Goal: Task Accomplishment & Management: Use online tool/utility

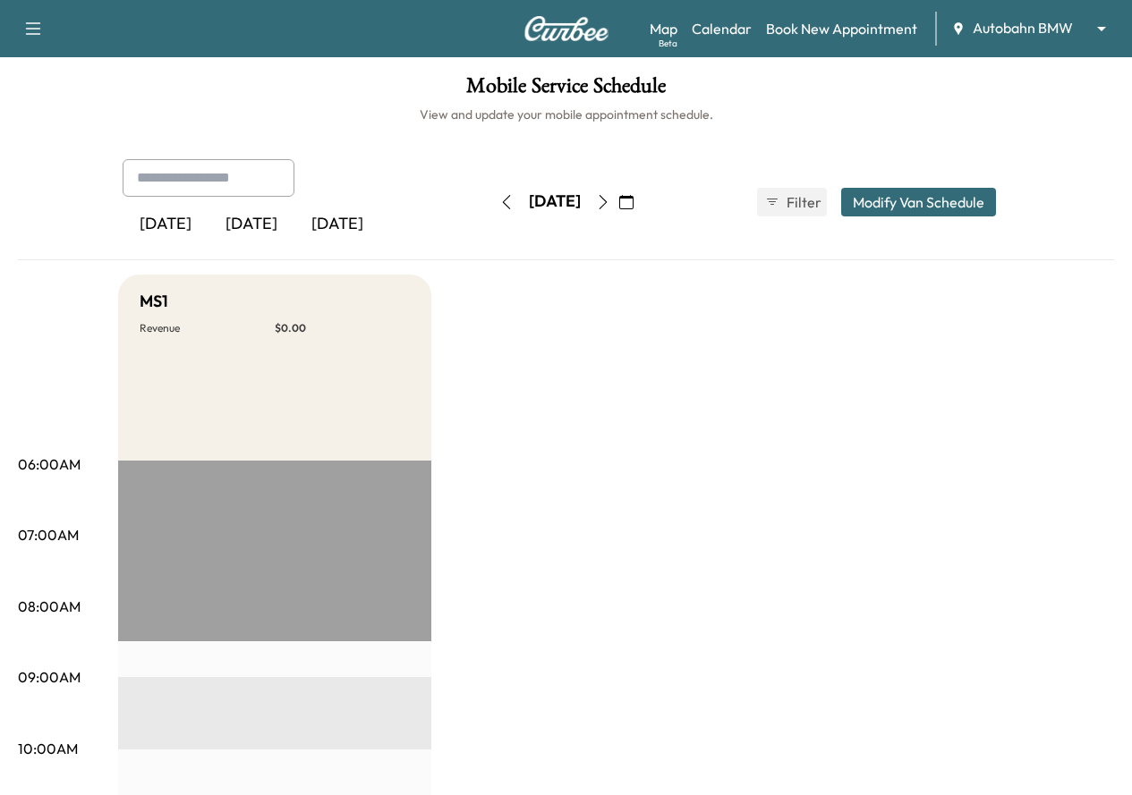
click at [1018, 34] on body "Support Log Out Map Beta Calendar Book New Appointment Autobahn BMW ******** ​ …" at bounding box center [566, 397] width 1132 height 795
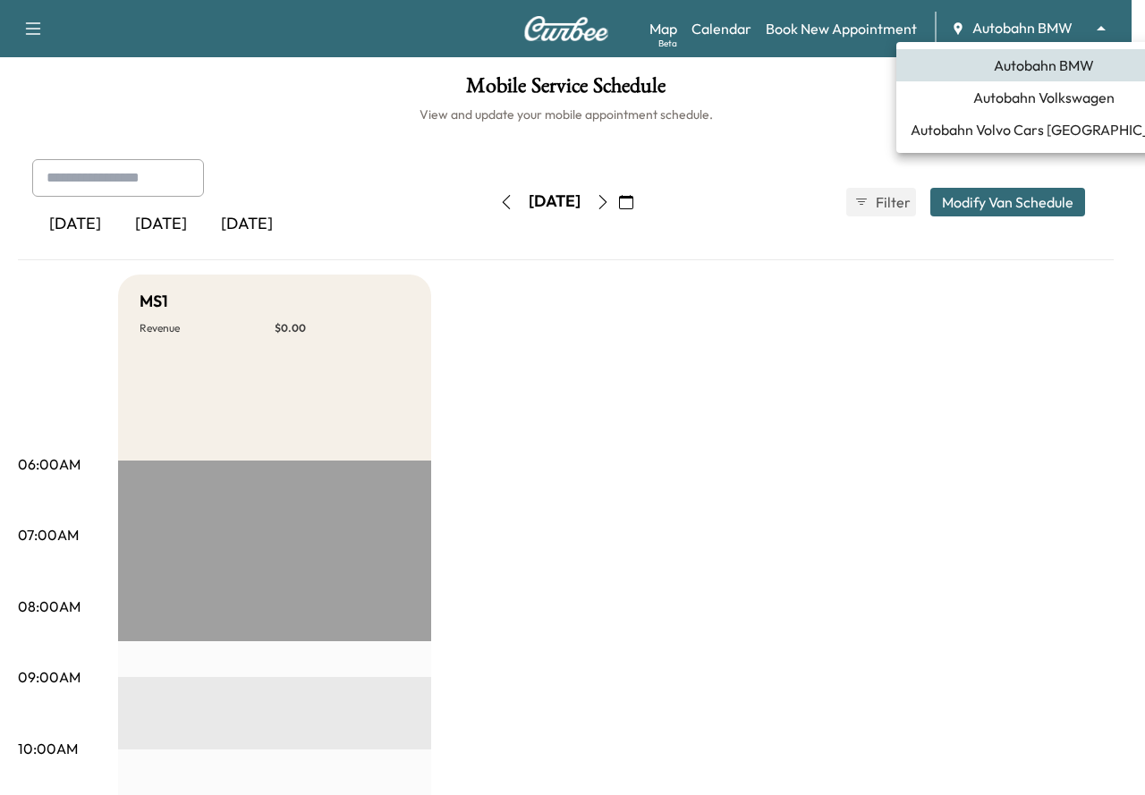
click at [1005, 105] on span "Autobahn Volkswagen" at bounding box center [1043, 97] width 141 height 21
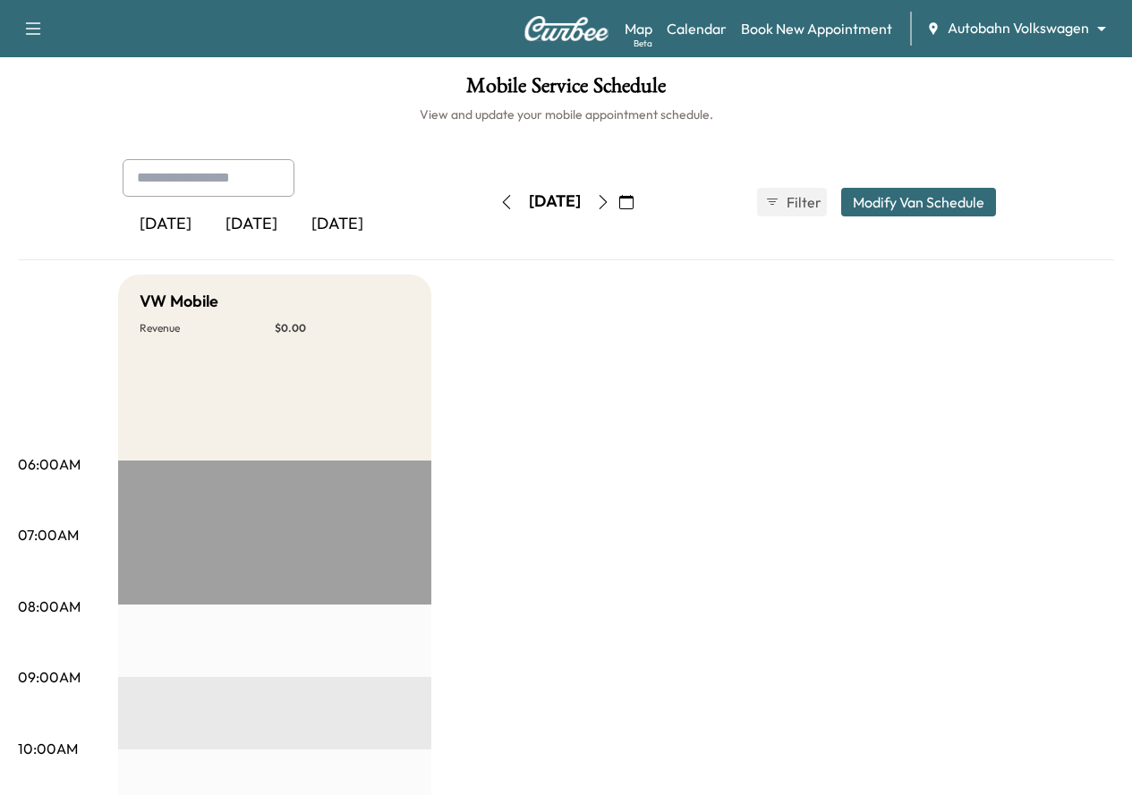
click at [633, 204] on icon "button" at bounding box center [626, 202] width 14 height 14
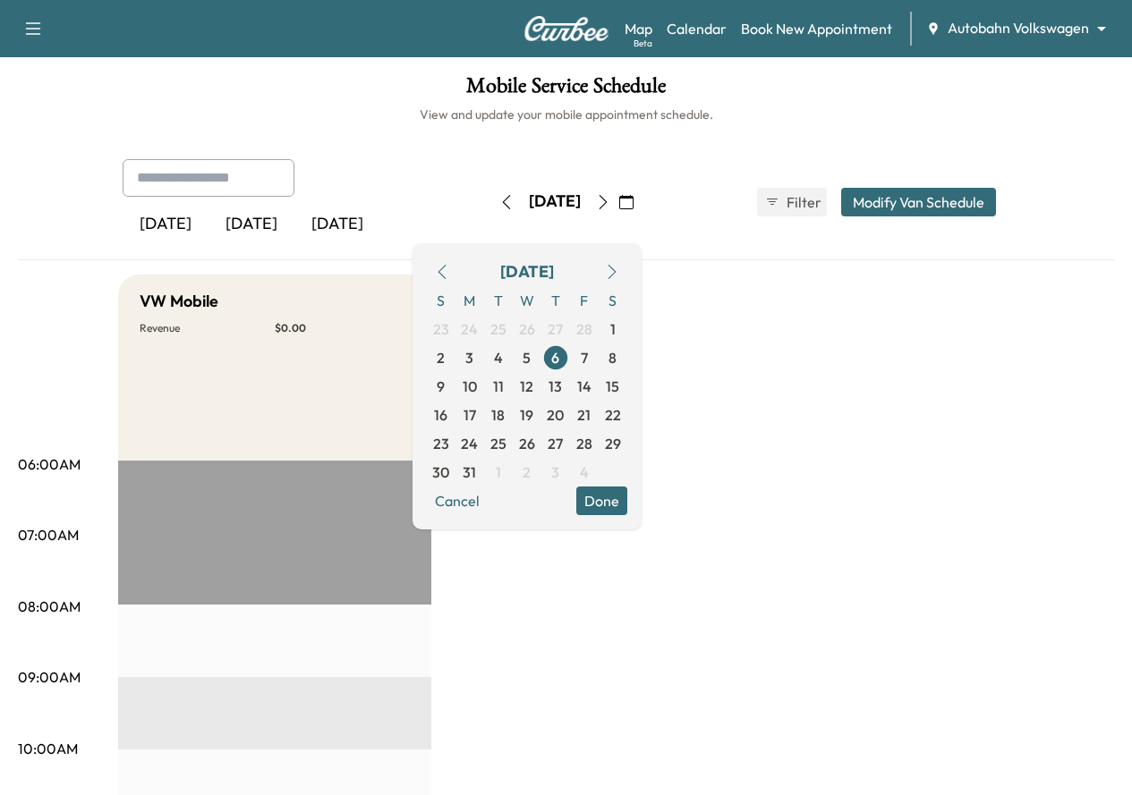
click at [619, 277] on icon "button" at bounding box center [612, 272] width 14 height 14
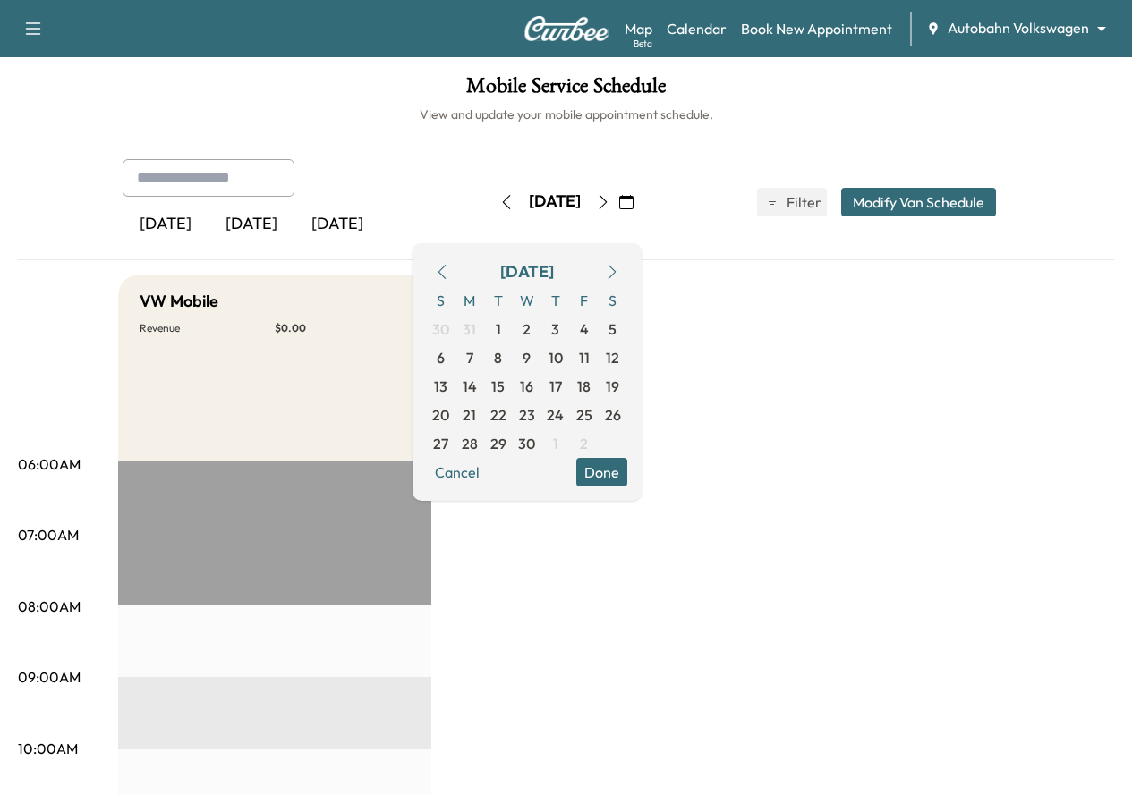
click at [619, 277] on icon "button" at bounding box center [612, 272] width 14 height 14
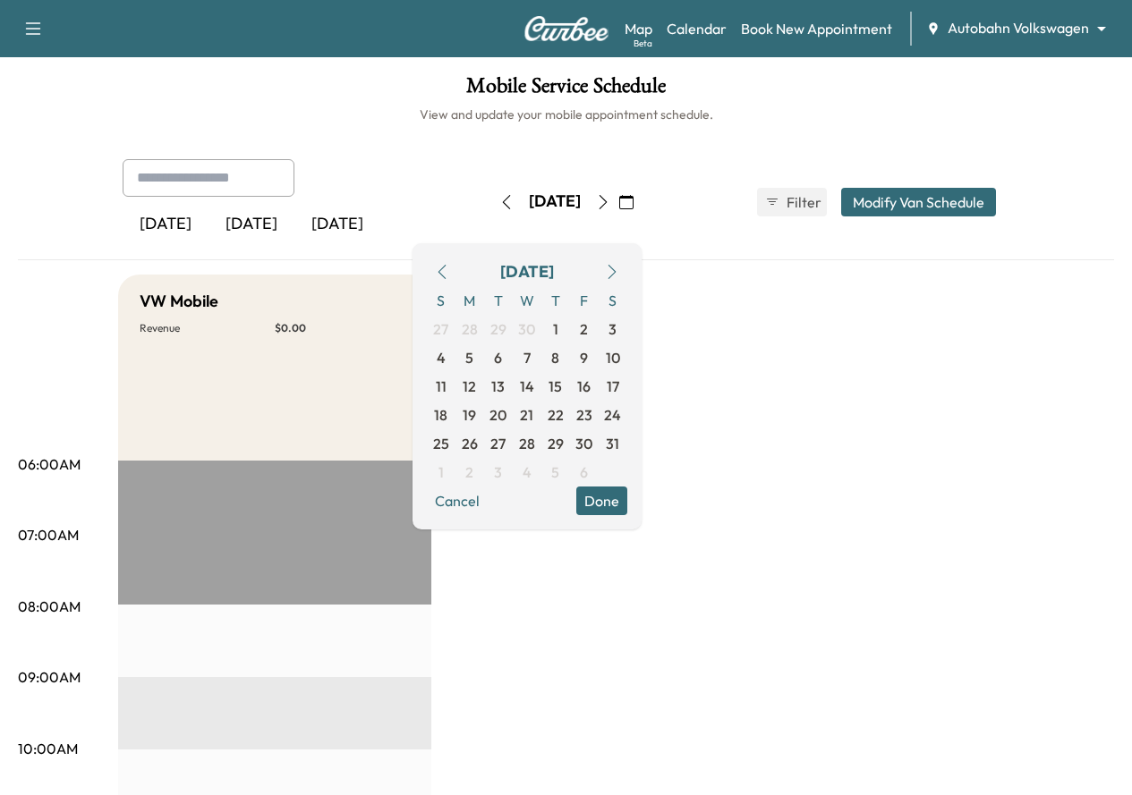
click at [619, 277] on icon "button" at bounding box center [612, 272] width 14 height 14
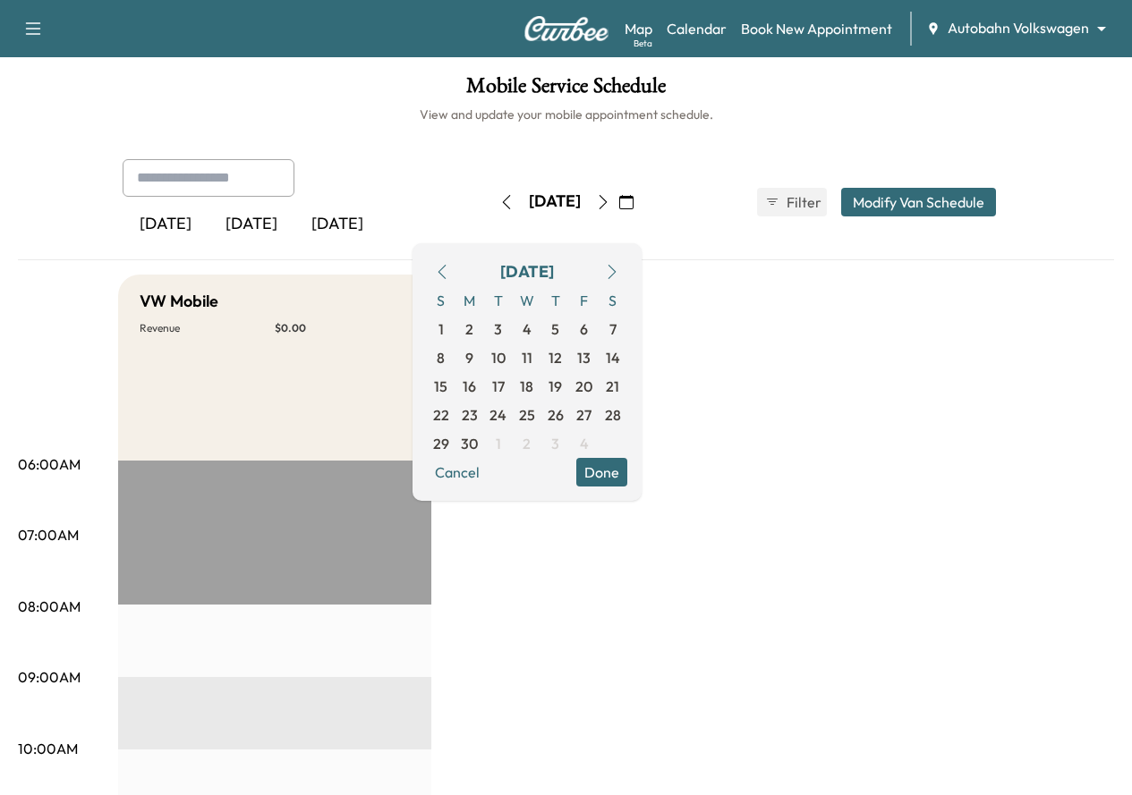
click at [619, 277] on icon "button" at bounding box center [612, 272] width 14 height 14
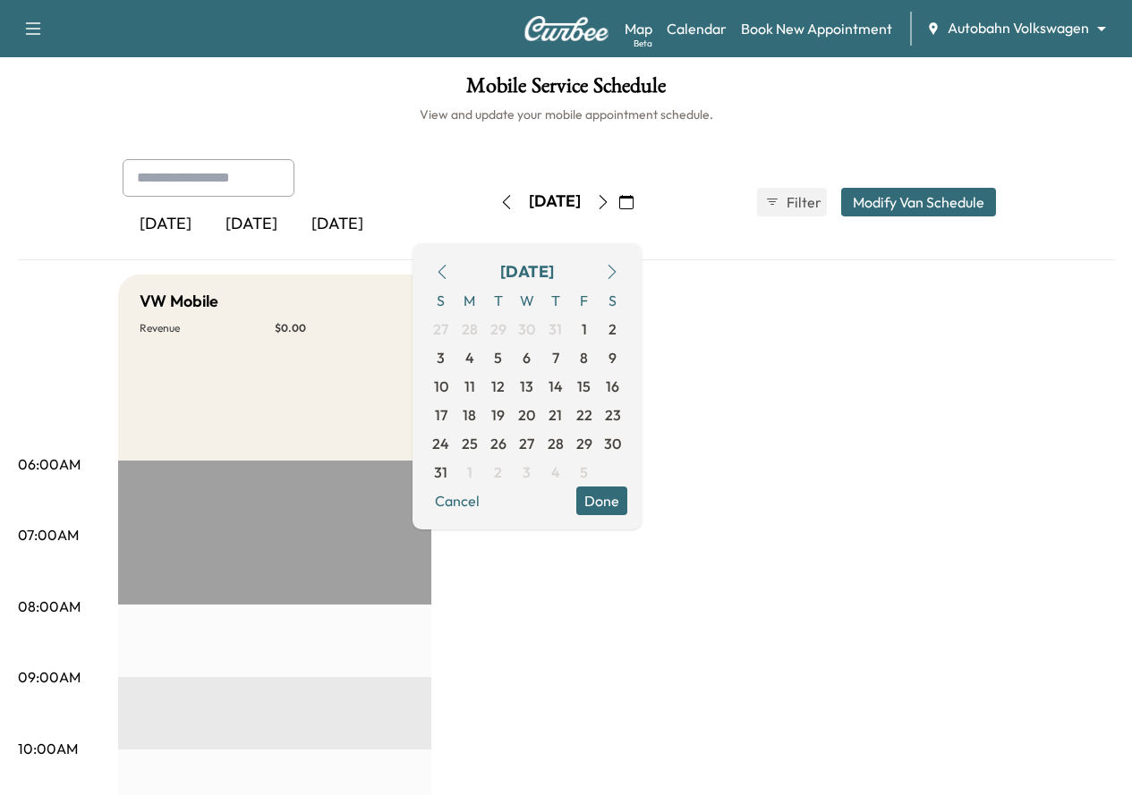
click at [619, 268] on icon "button" at bounding box center [612, 272] width 14 height 14
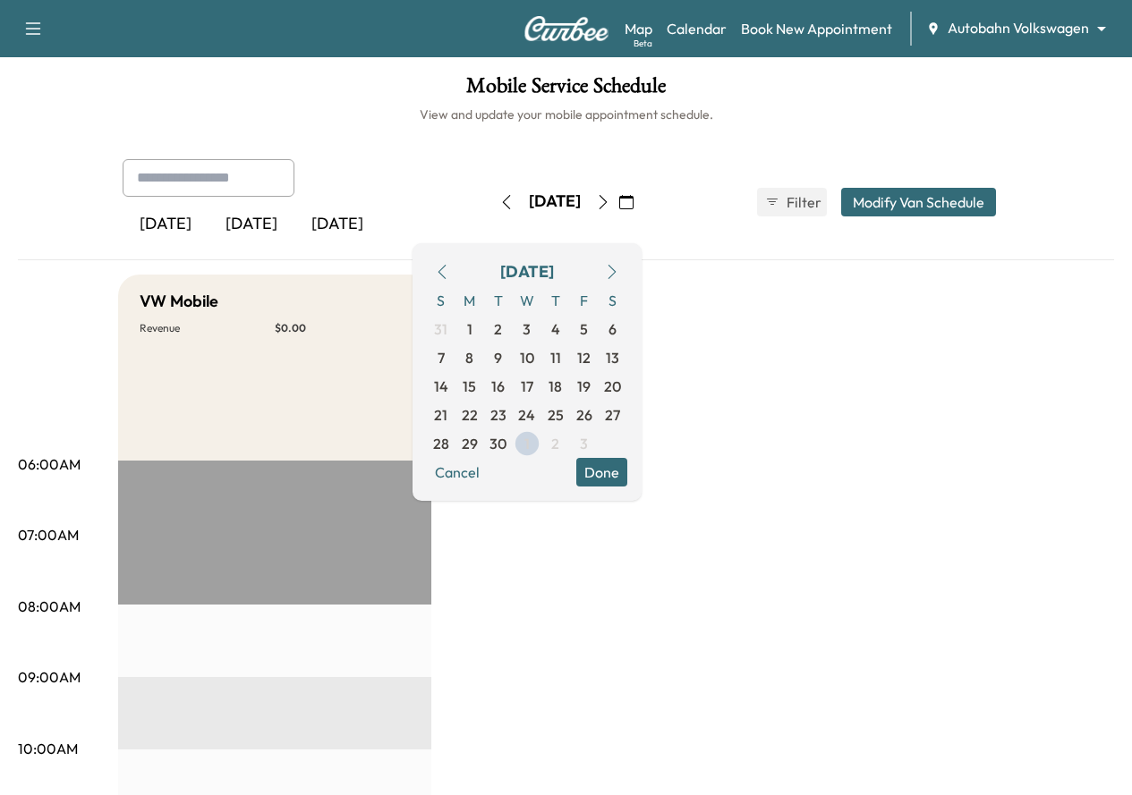
click at [619, 276] on icon "button" at bounding box center [612, 272] width 14 height 14
click at [530, 327] on span "1" at bounding box center [526, 328] width 5 height 21
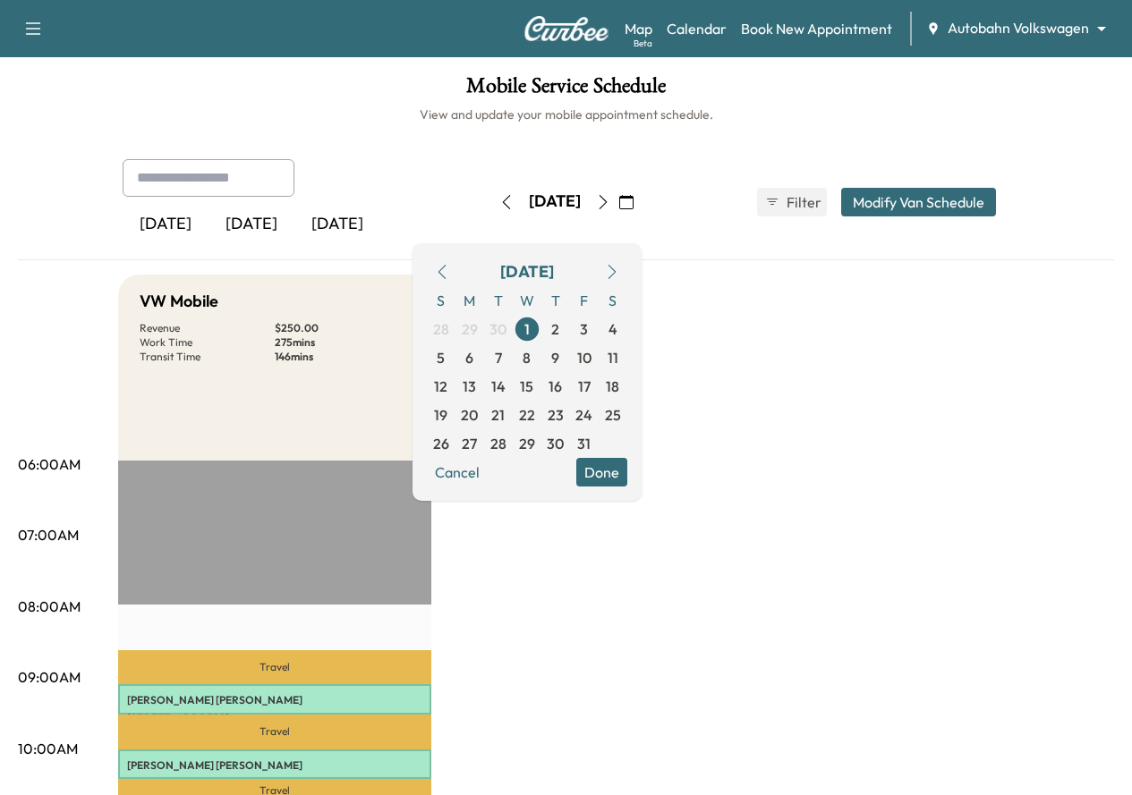
click at [627, 478] on button "Done" at bounding box center [601, 472] width 51 height 29
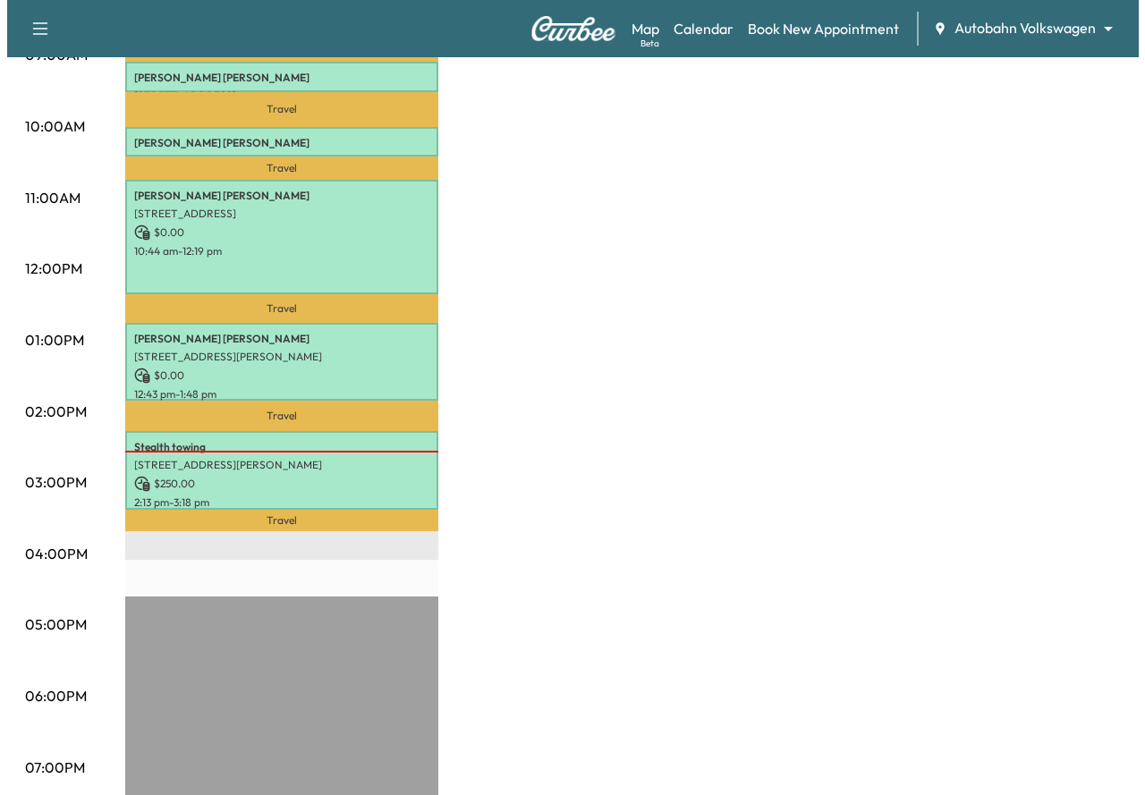
scroll to position [626, 0]
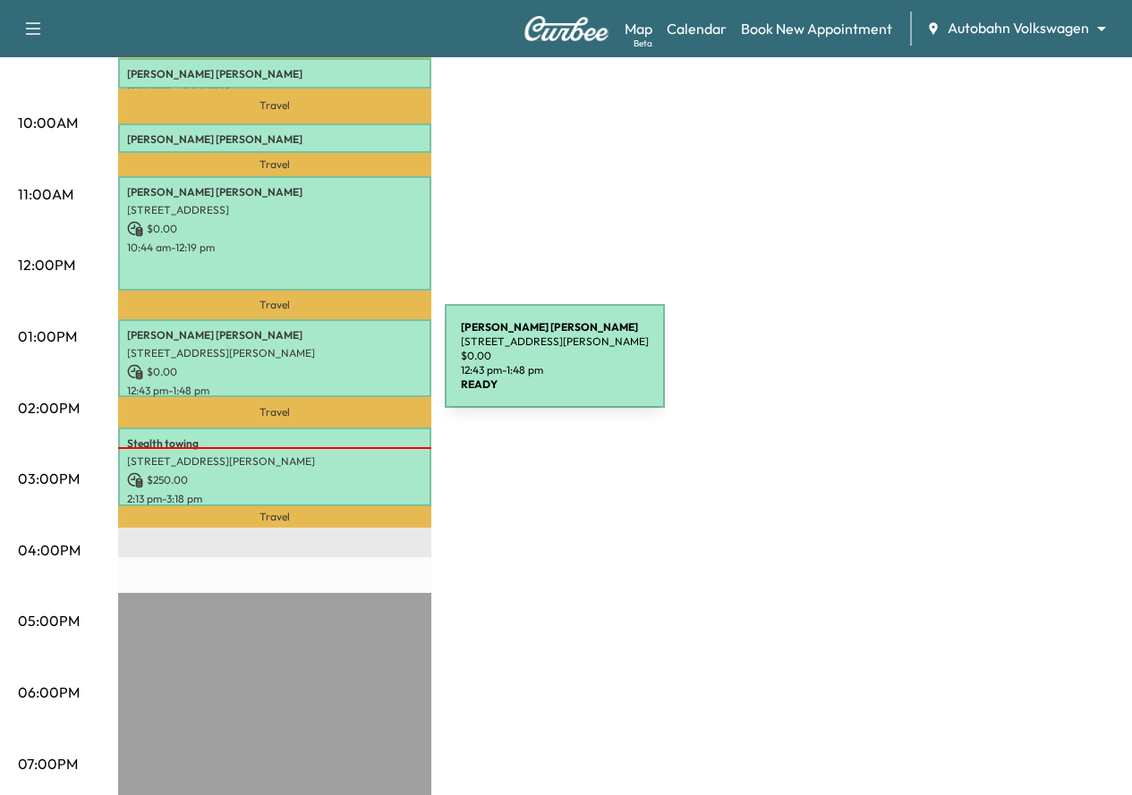
click at [310, 366] on p "$ 0.00" at bounding box center [274, 372] width 295 height 16
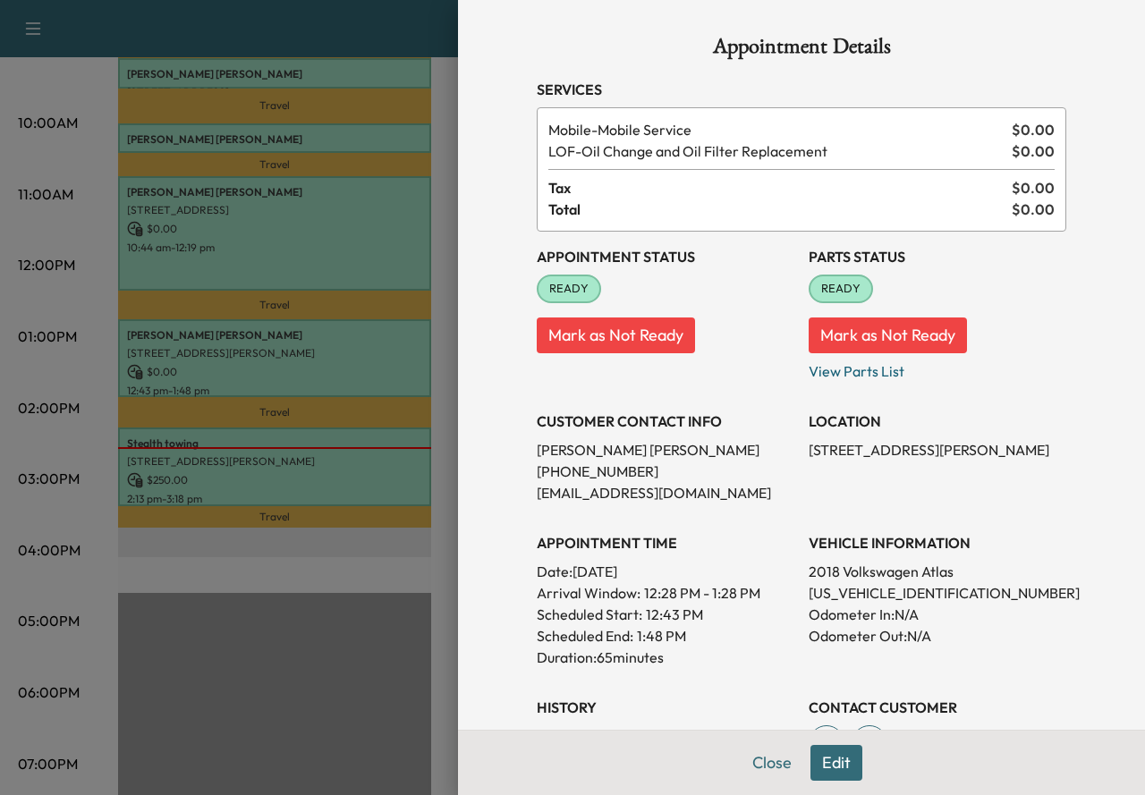
scroll to position [36, 0]
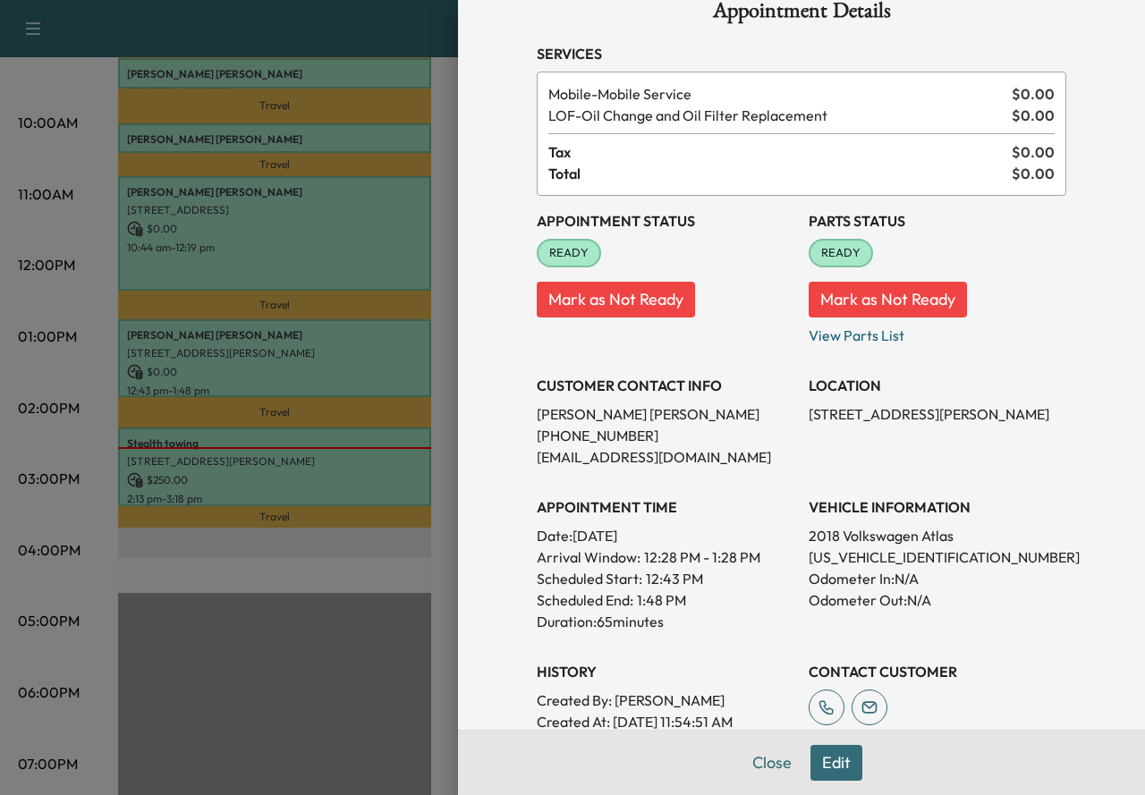
click at [582, 410] on p "[PERSON_NAME]" at bounding box center [666, 413] width 258 height 21
copy p "[PERSON_NAME]"
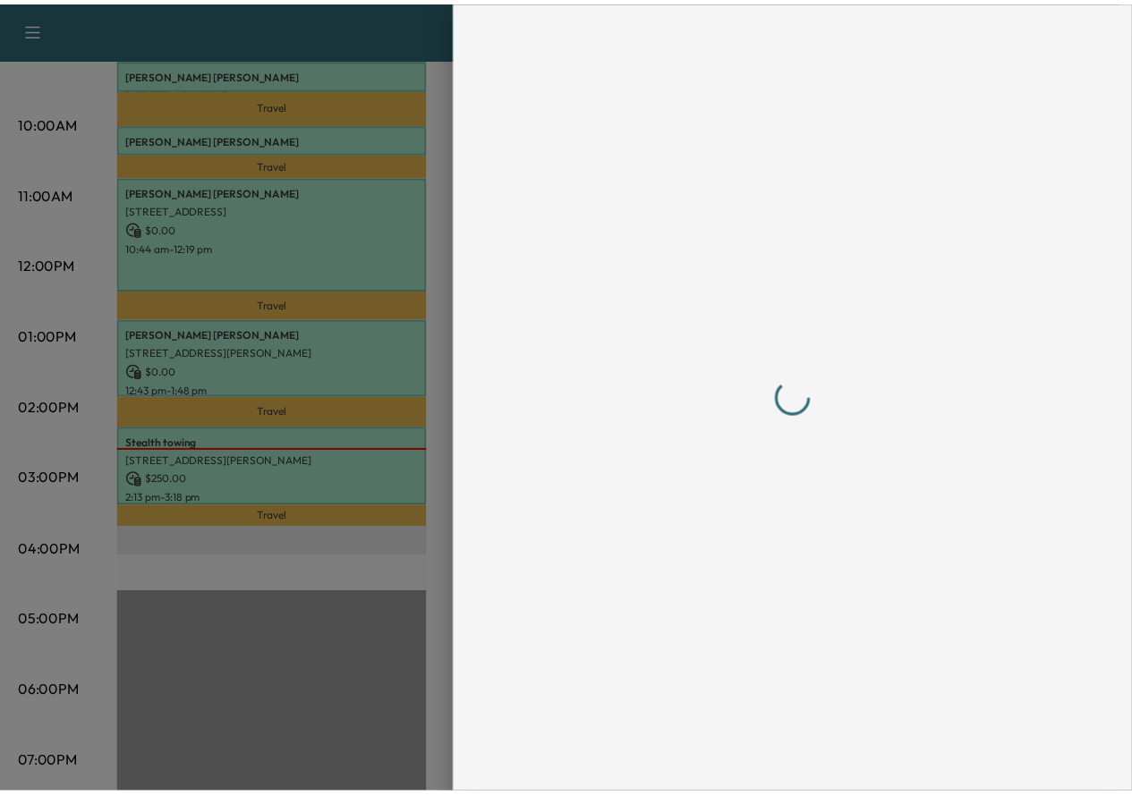
scroll to position [0, 0]
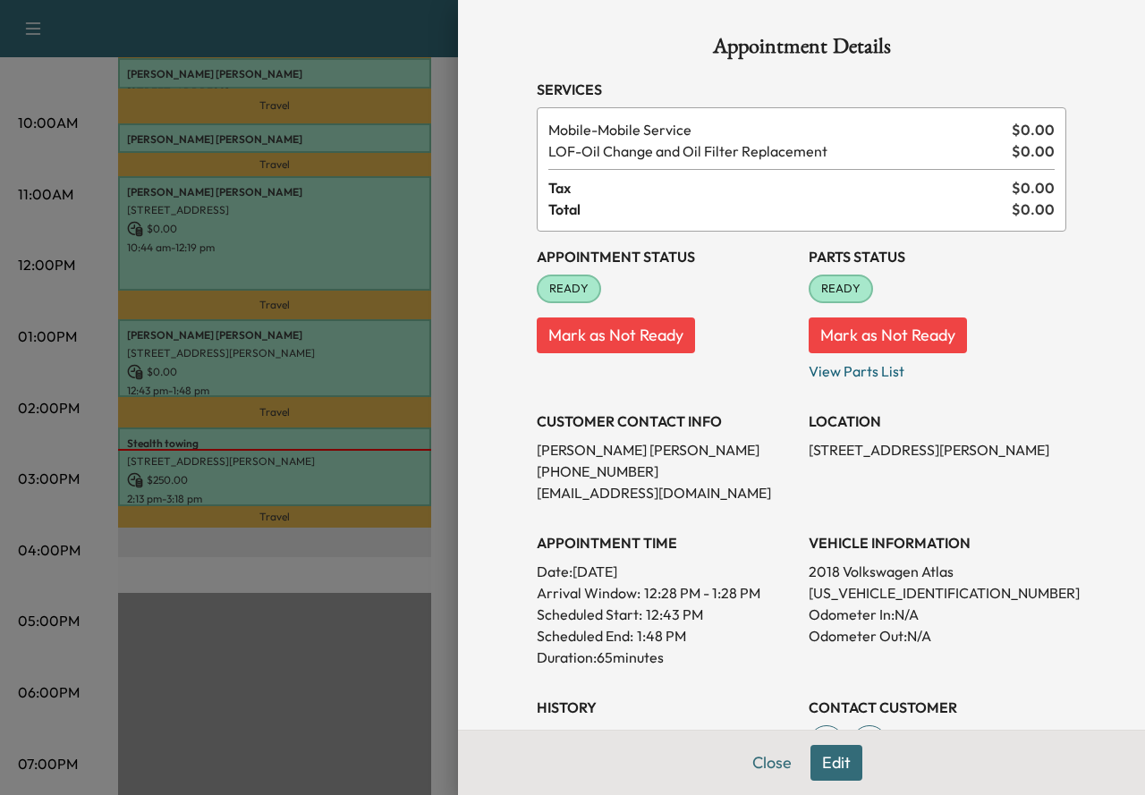
click at [587, 469] on p "[PHONE_NUMBER]" at bounding box center [666, 471] width 258 height 21
copy p "[PHONE_NUMBER]"
click at [33, 42] on div at bounding box center [572, 397] width 1145 height 795
